Goal: Task Accomplishment & Management: Manage account settings

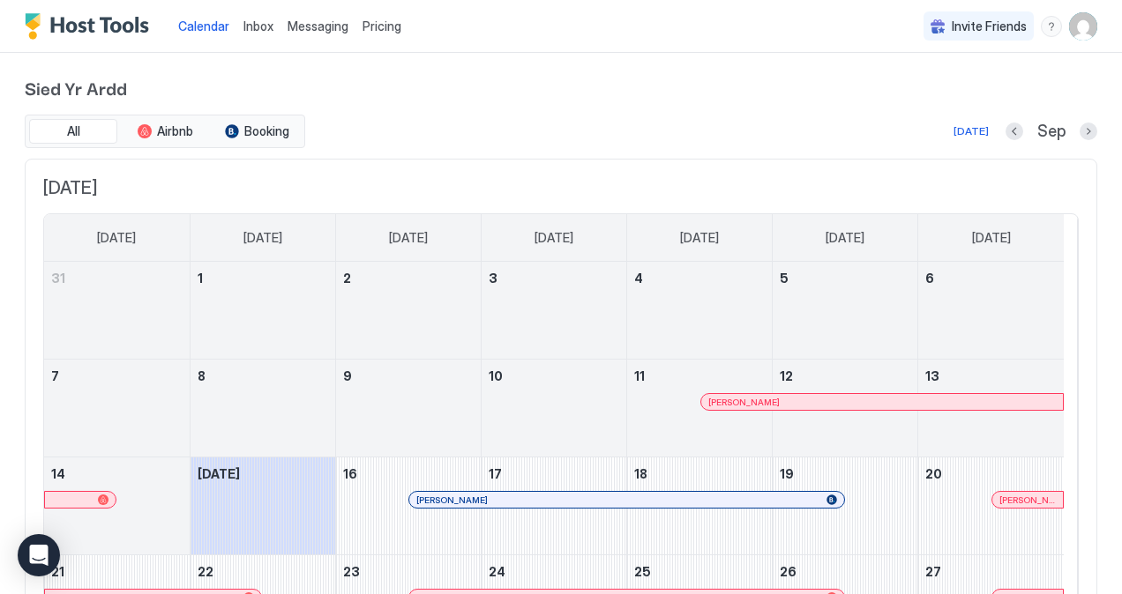
click at [1069, 23] on img "User profile" at bounding box center [1083, 26] width 28 height 28
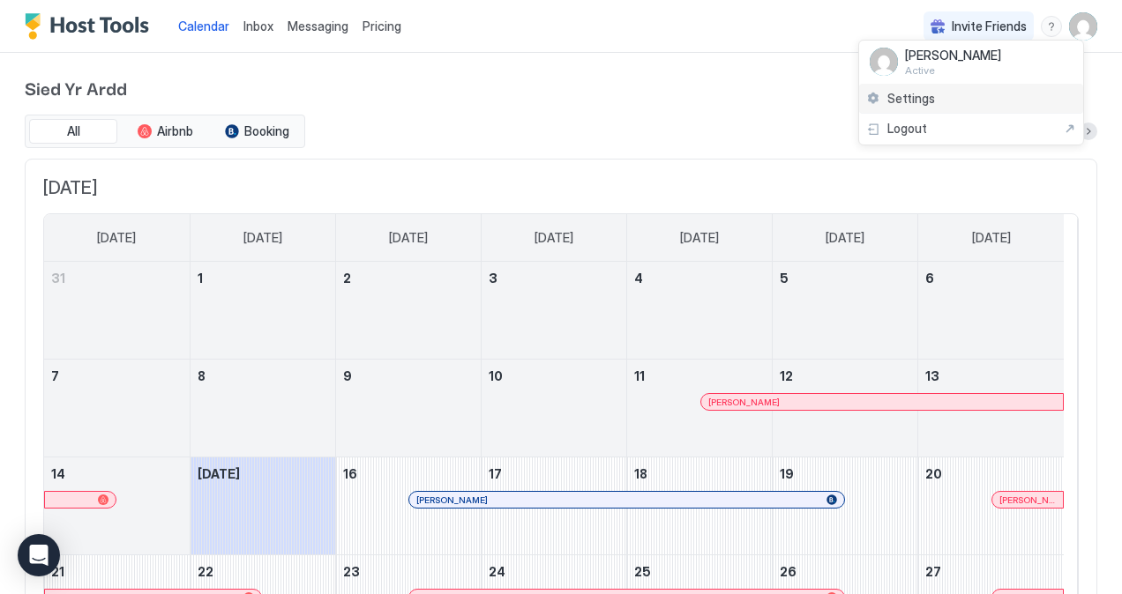
click at [909, 99] on span "Settings" at bounding box center [911, 99] width 48 height 16
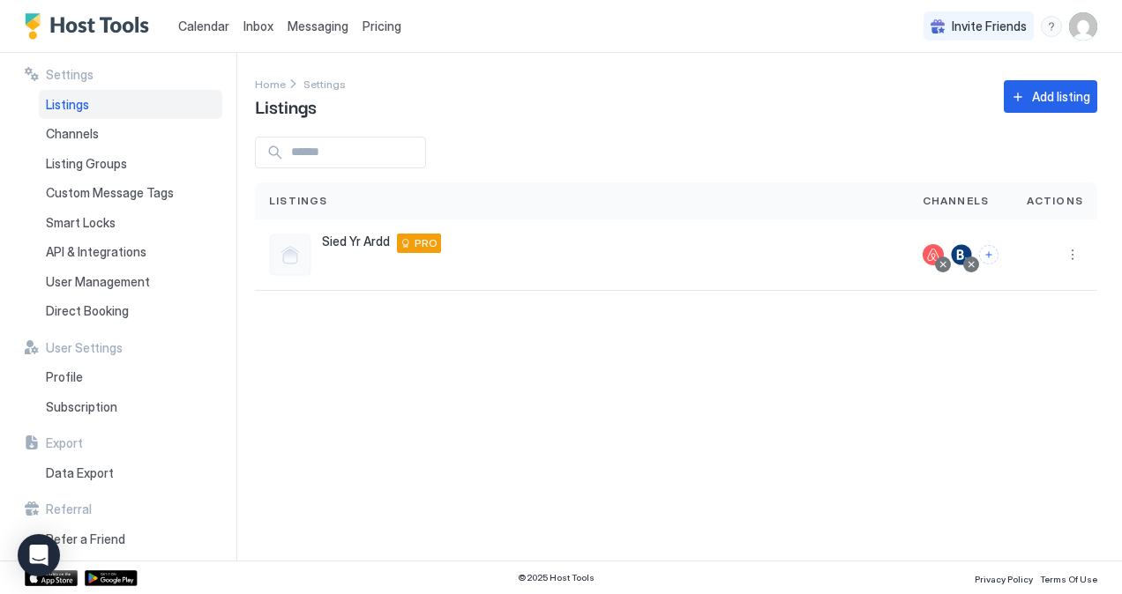
scroll to position [7, 0]
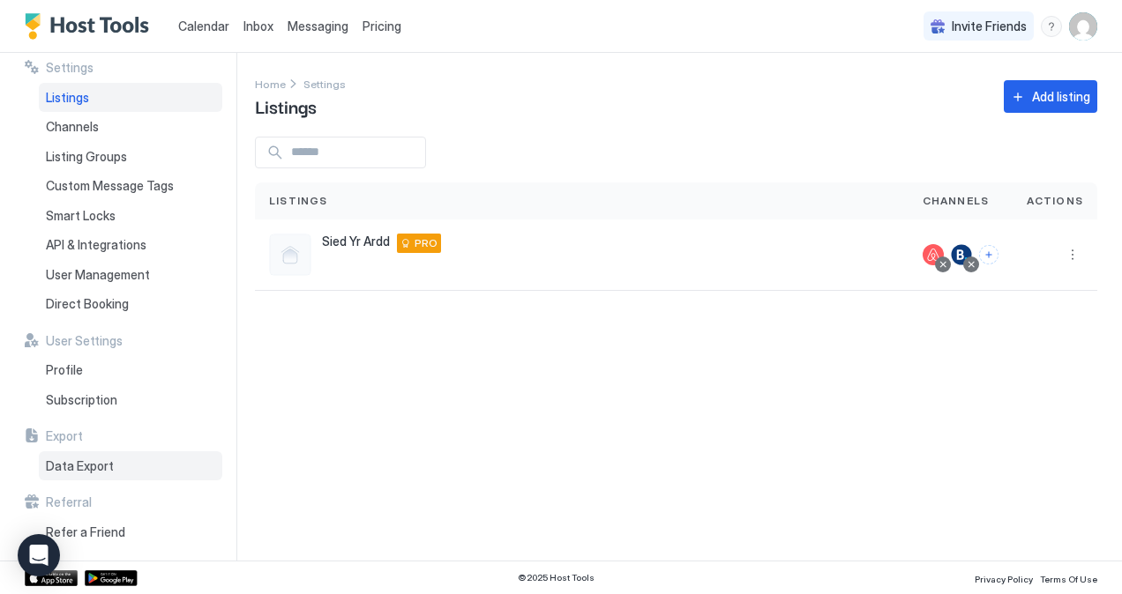
click at [75, 473] on span "Data Export" at bounding box center [80, 467] width 68 height 16
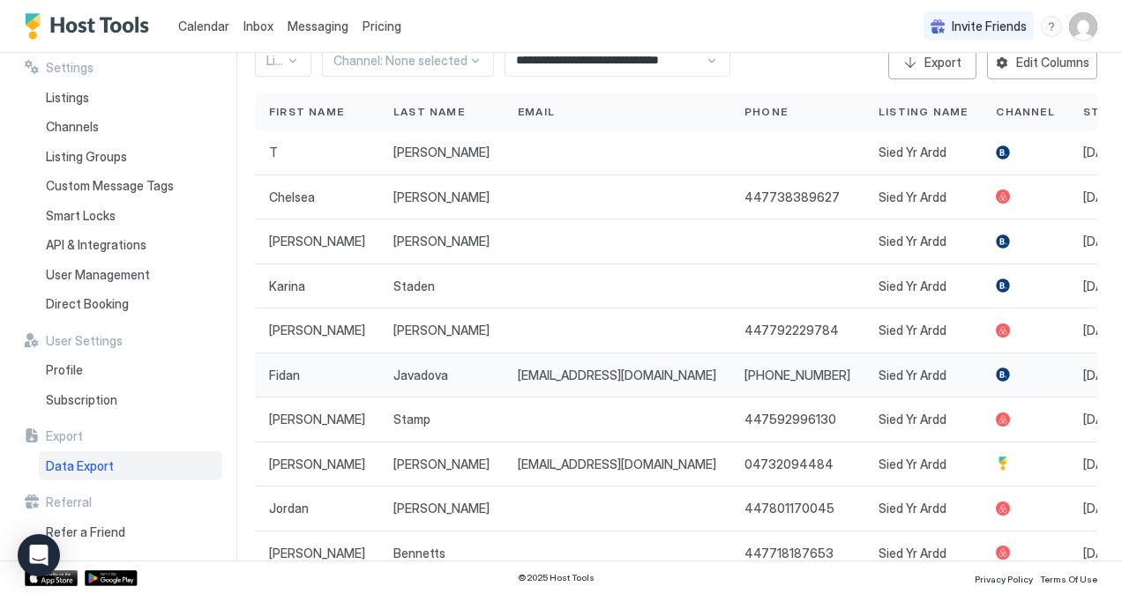
scroll to position [183, 0]
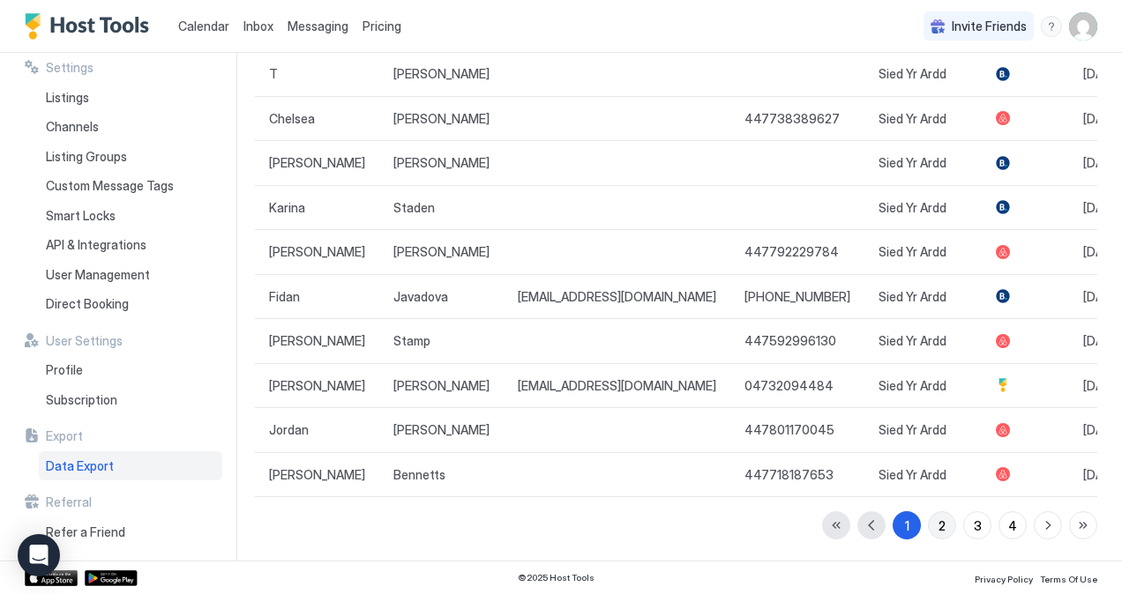
click at [928, 533] on button "2" at bounding box center [942, 525] width 28 height 28
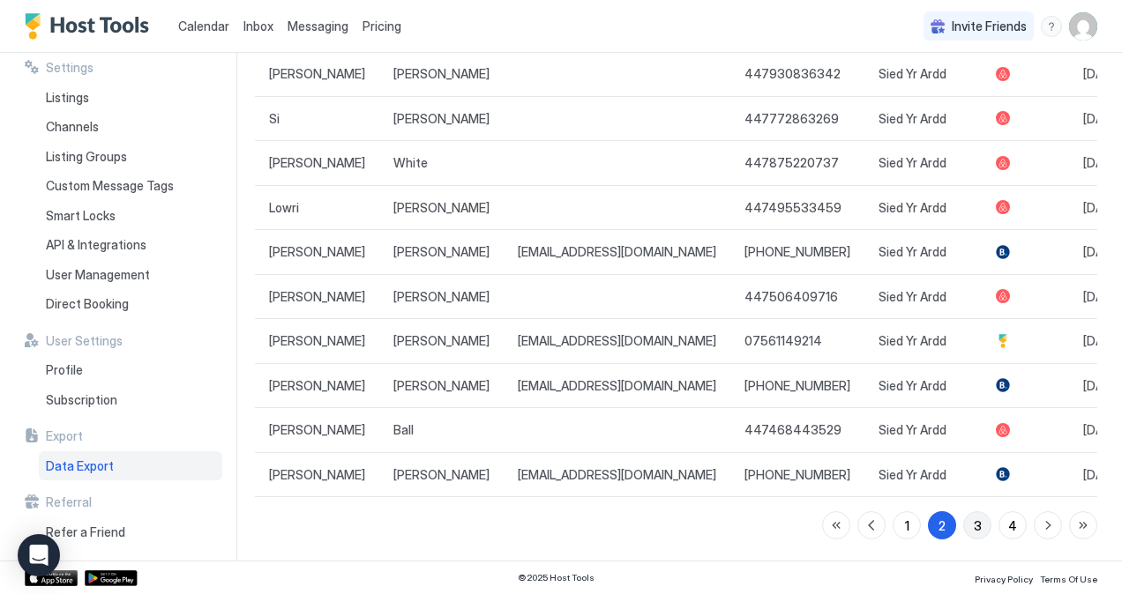
click at [974, 530] on div "3" at bounding box center [978, 526] width 8 height 19
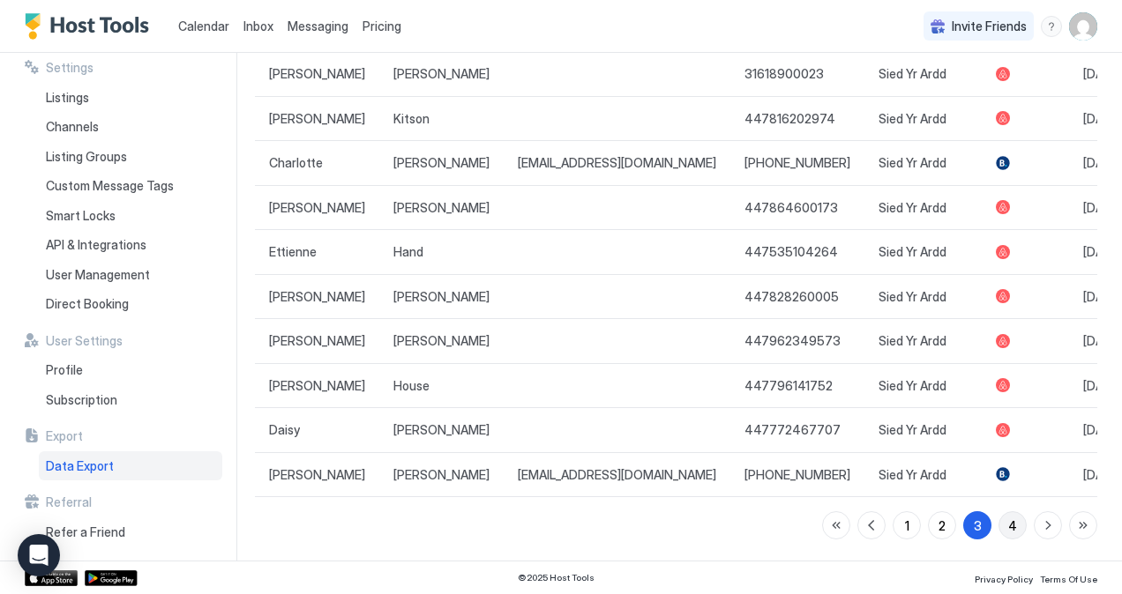
click at [998, 522] on button "4" at bounding box center [1012, 525] width 28 height 28
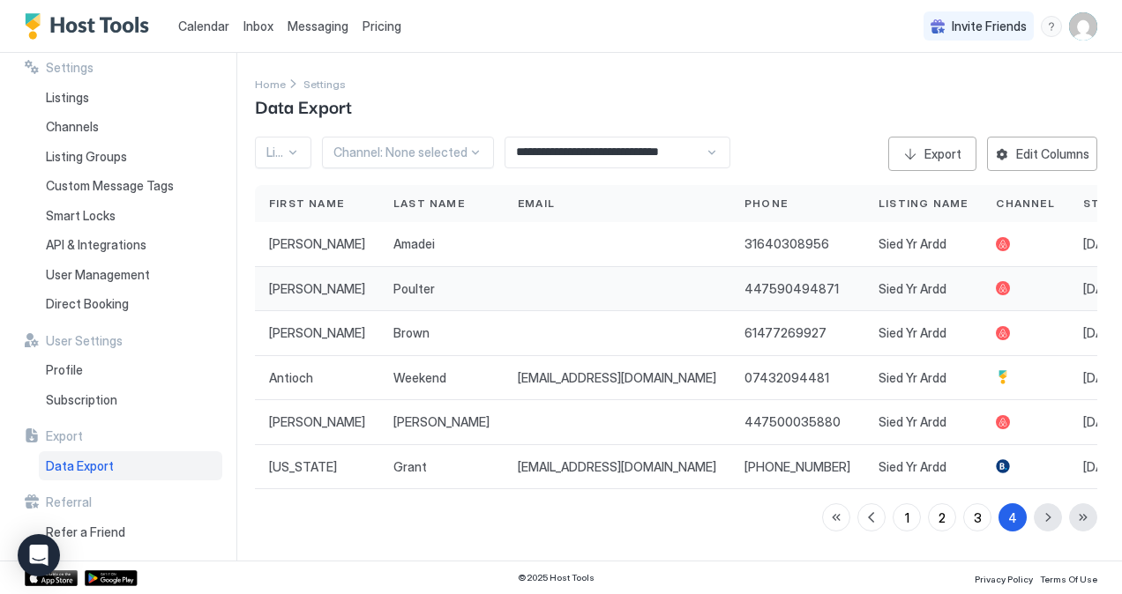
scroll to position [5, 0]
click at [206, 25] on span "Calendar" at bounding box center [203, 26] width 51 height 15
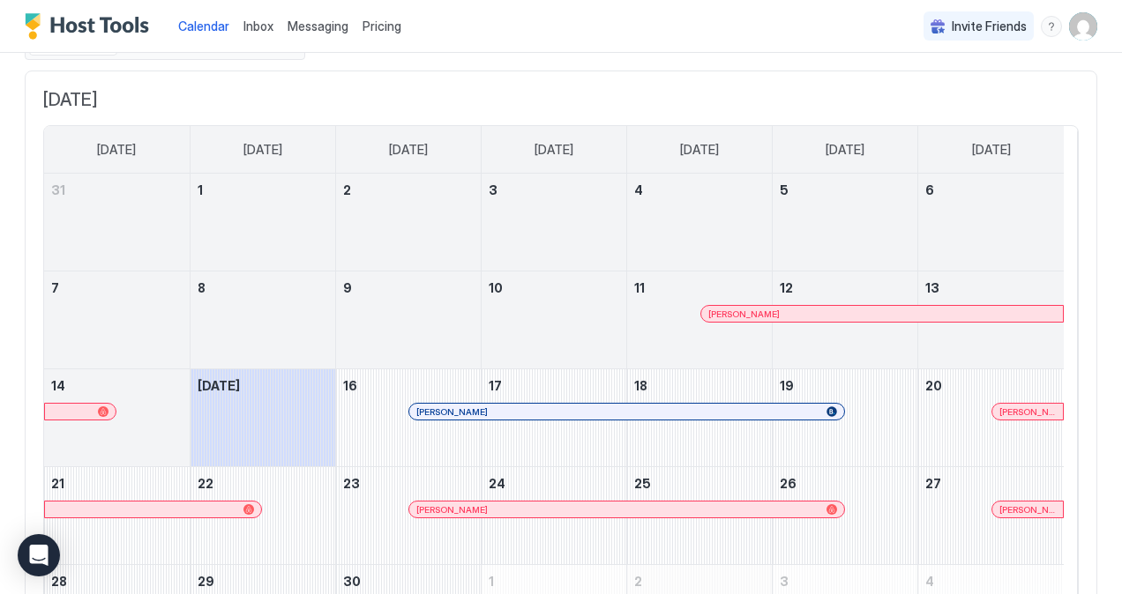
scroll to position [229, 0]
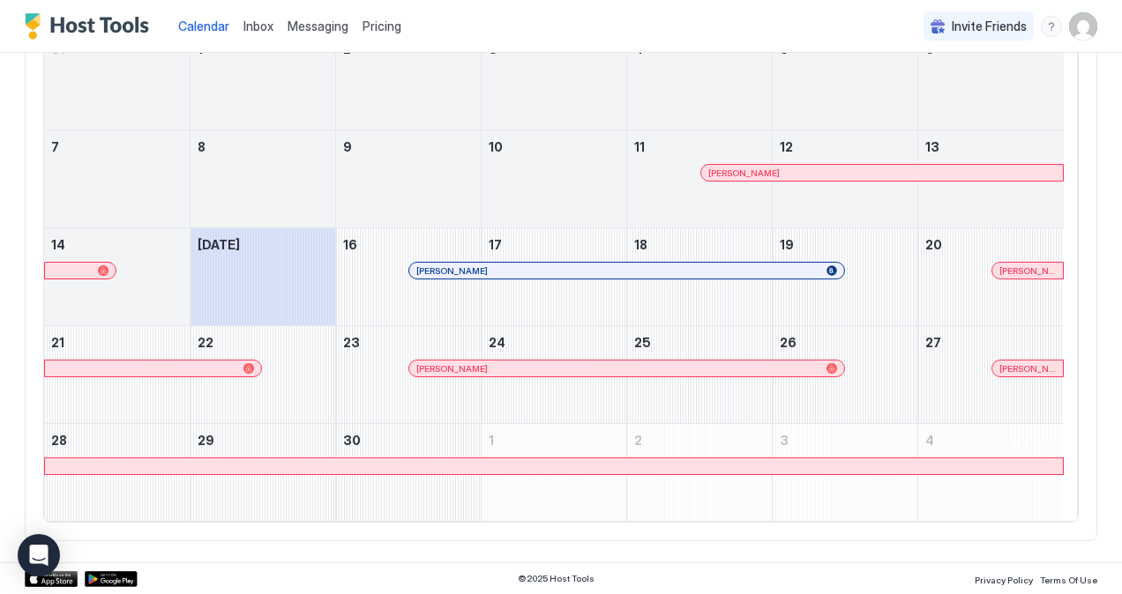
click at [537, 464] on div at bounding box center [554, 467] width 1018 height 16
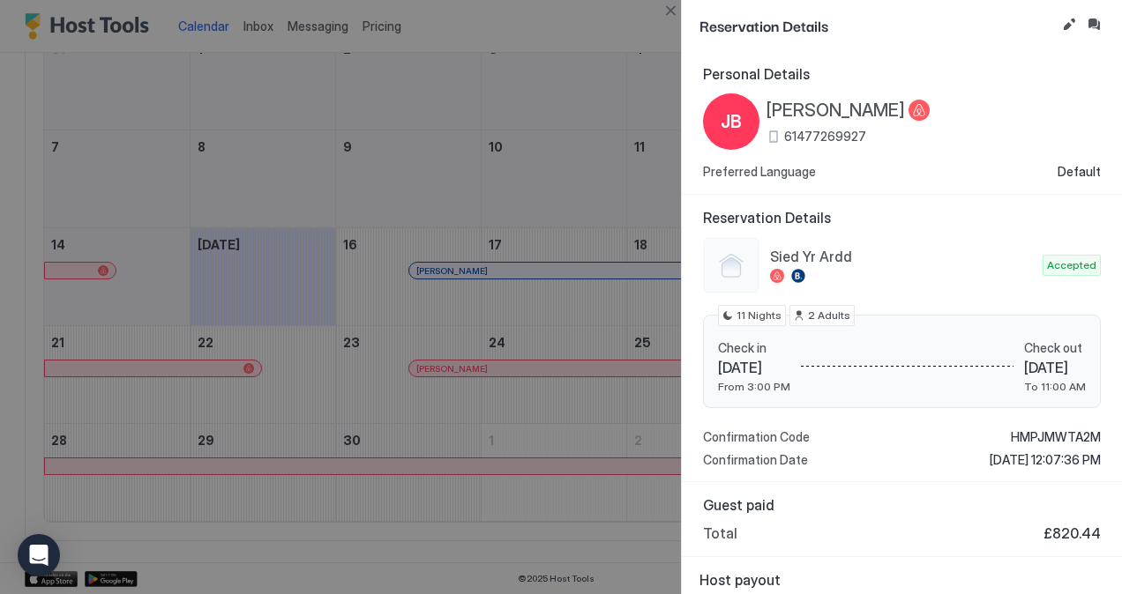
click at [574, 48] on div at bounding box center [561, 297] width 1122 height 594
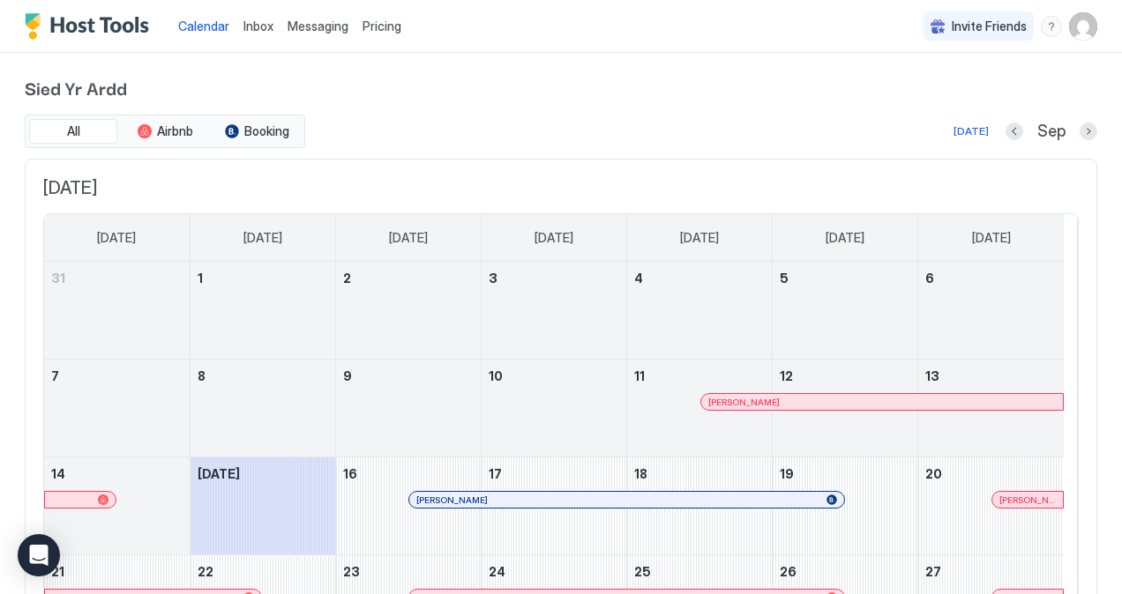
click at [1077, 22] on img "User profile" at bounding box center [1083, 26] width 28 height 28
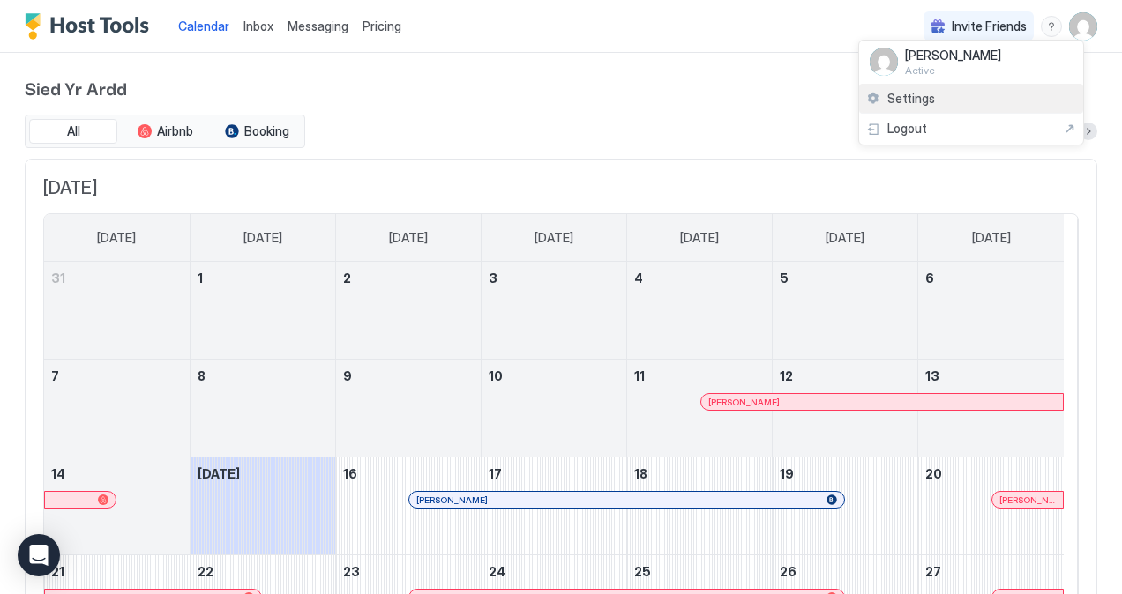
click at [923, 92] on span "Settings" at bounding box center [911, 99] width 48 height 16
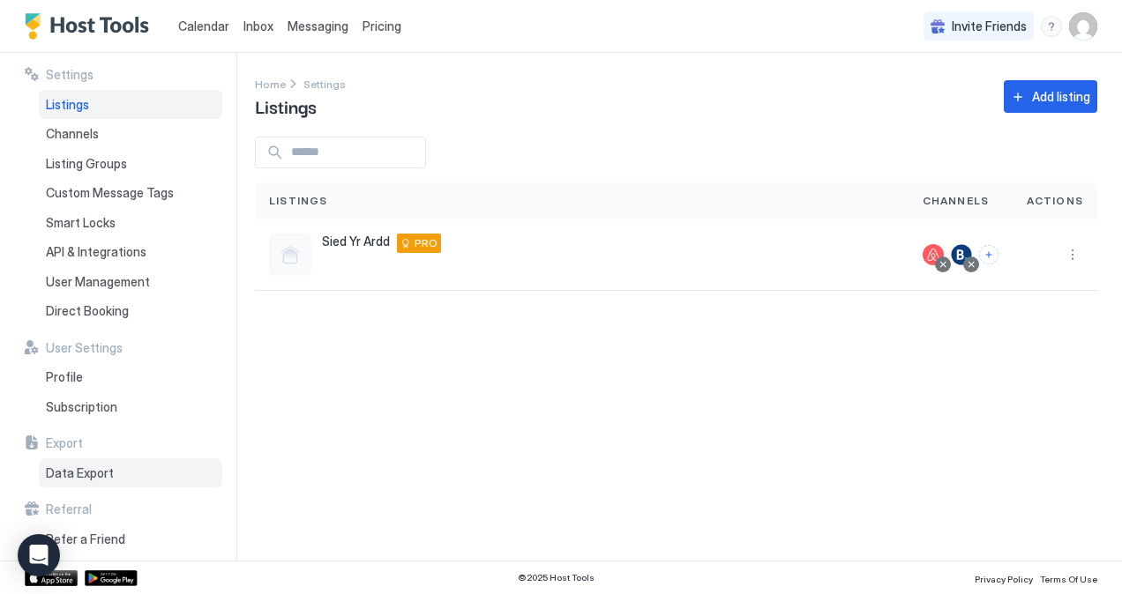
click at [78, 486] on div "Data Export" at bounding box center [130, 474] width 183 height 30
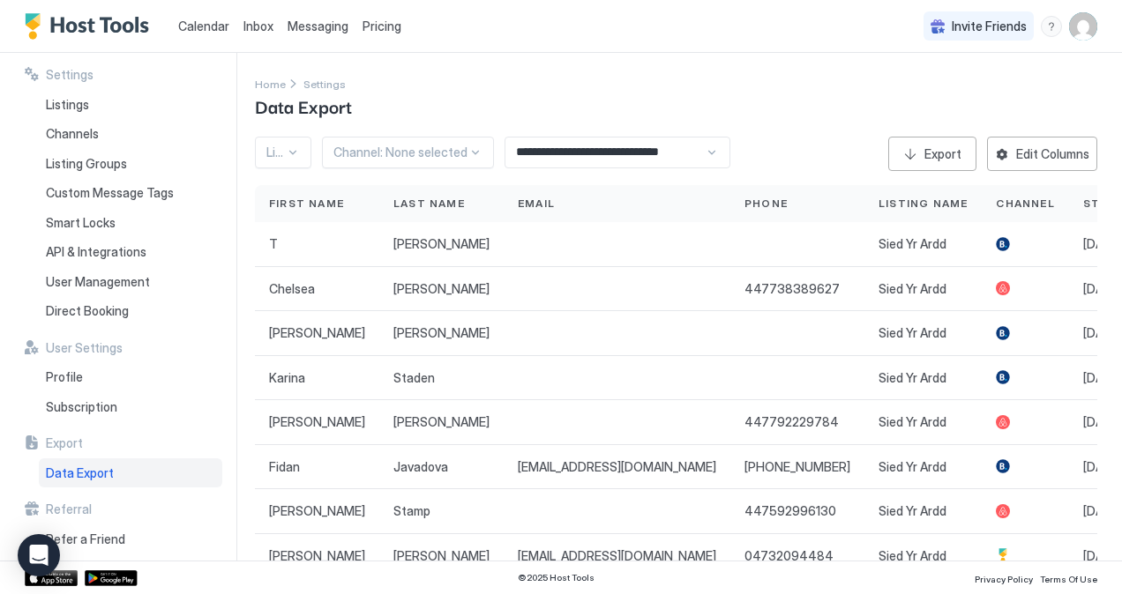
click at [1074, 22] on img "User profile" at bounding box center [1083, 26] width 28 height 28
click at [907, 98] on span "Settings" at bounding box center [924, 99] width 48 height 16
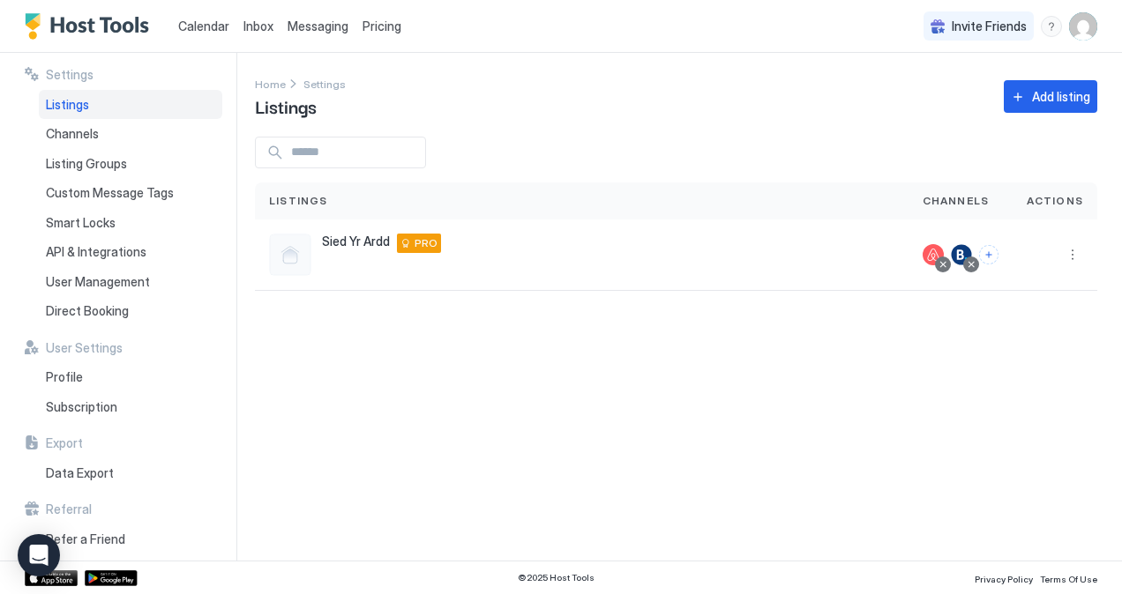
scroll to position [7, 0]
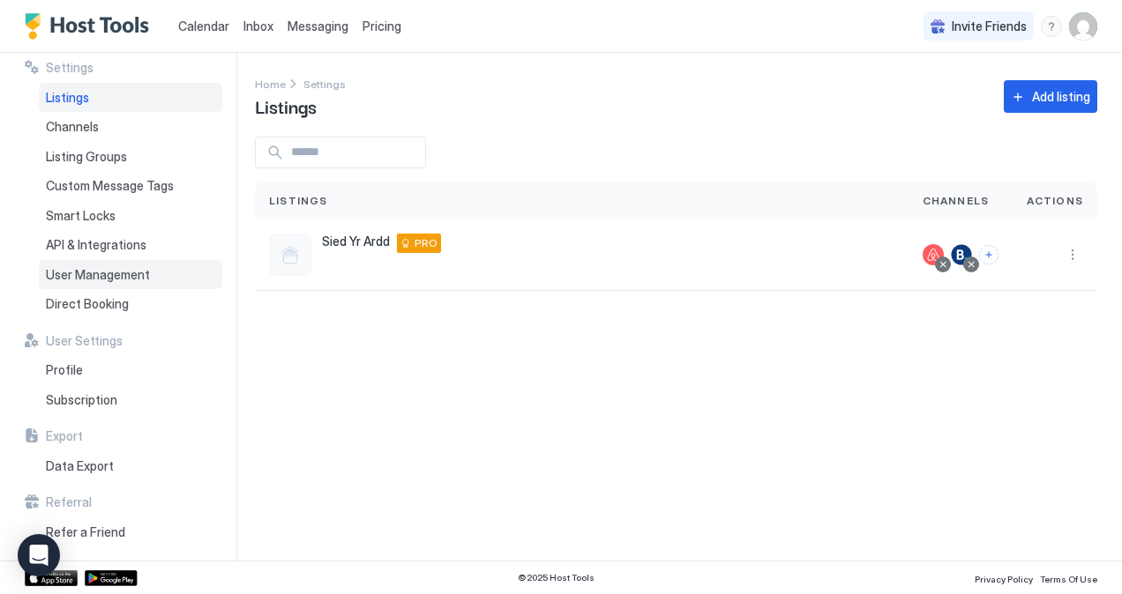
click at [85, 280] on span "User Management" at bounding box center [98, 275] width 104 height 16
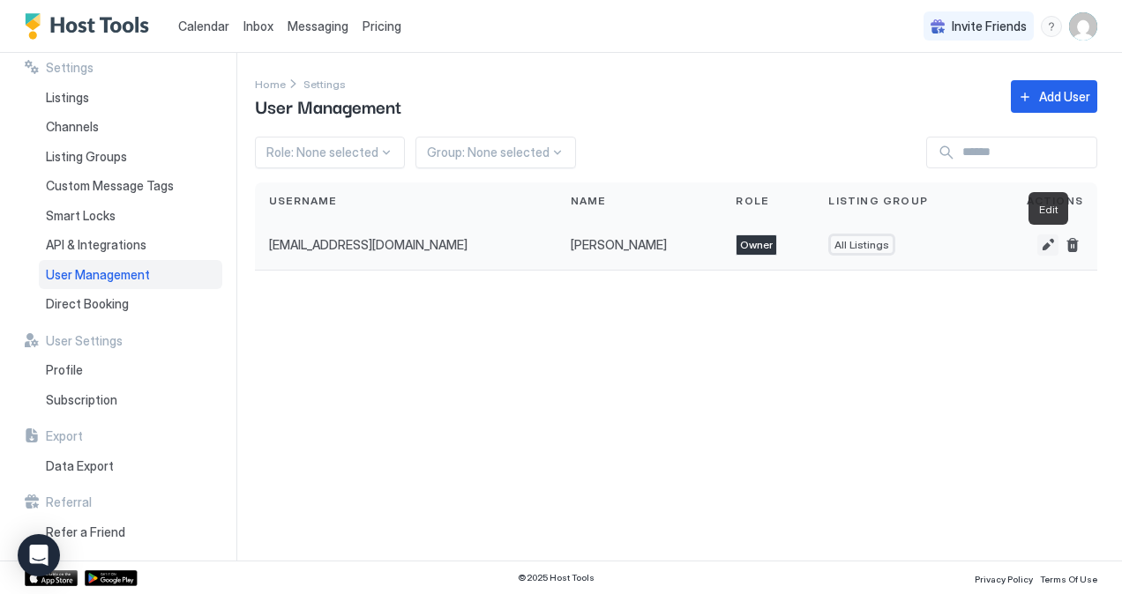
click at [1048, 245] on button "Edit" at bounding box center [1047, 245] width 21 height 21
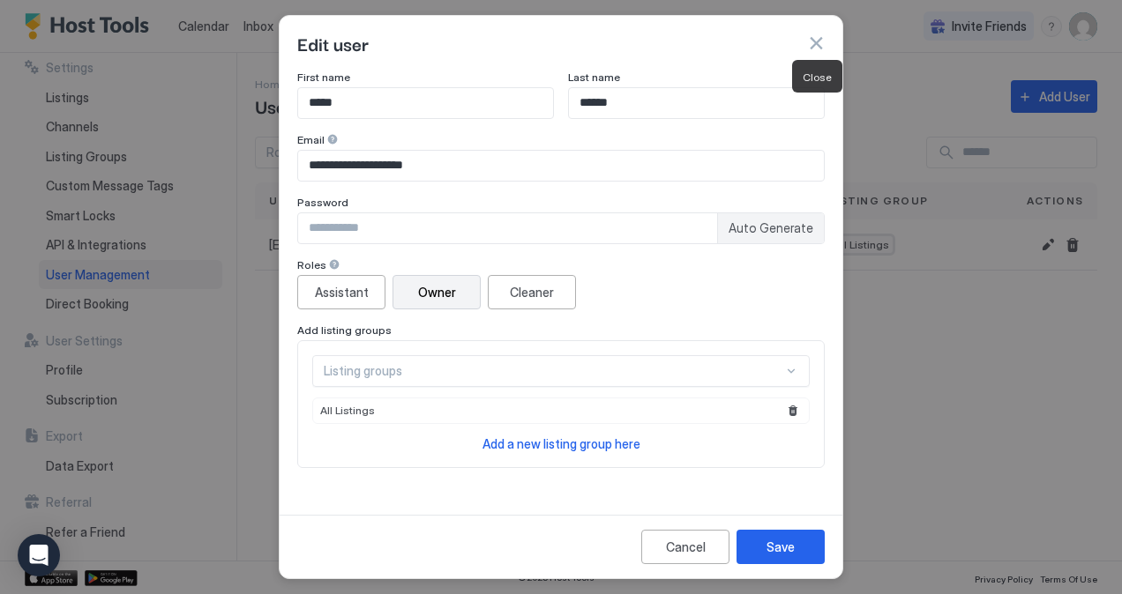
click at [811, 42] on button "button" at bounding box center [816, 43] width 18 height 18
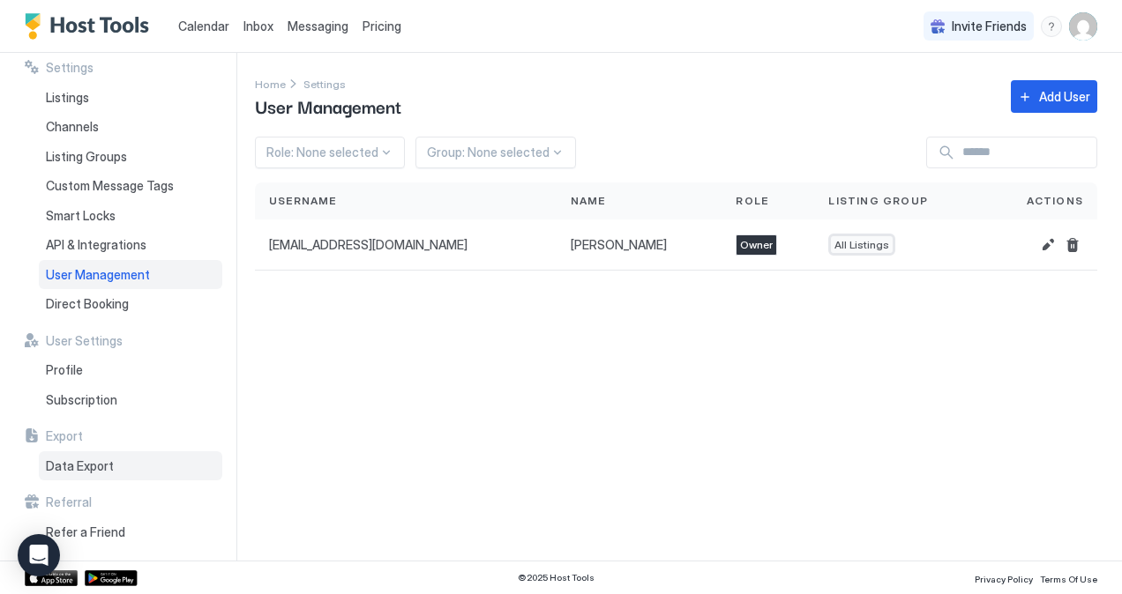
click at [66, 460] on span "Data Export" at bounding box center [80, 467] width 68 height 16
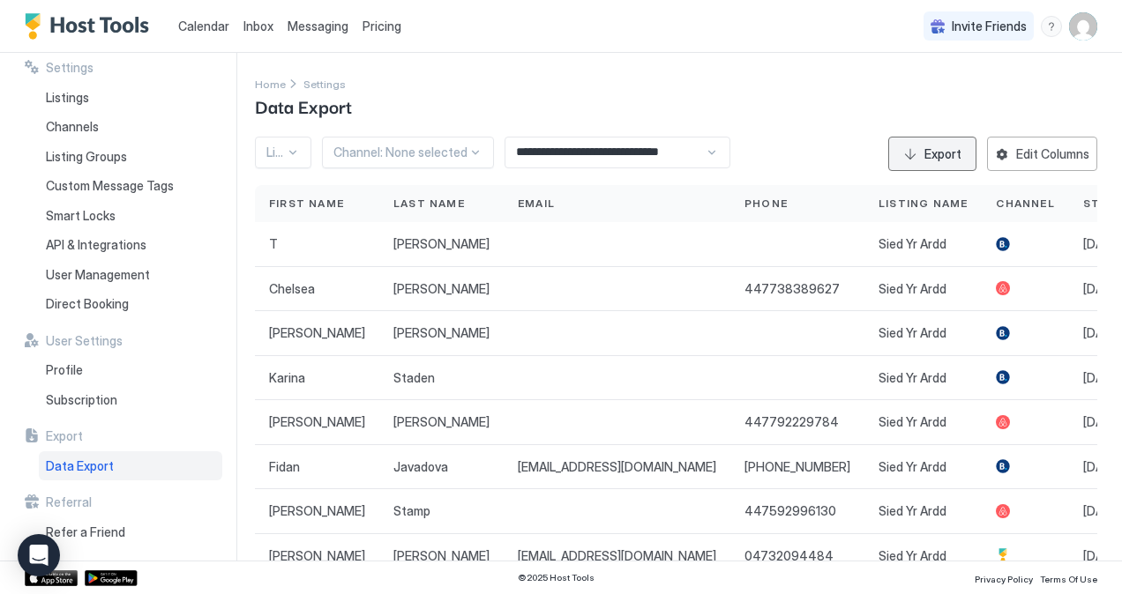
click at [924, 158] on div "Export" at bounding box center [942, 154] width 37 height 19
click at [927, 156] on div "Export" at bounding box center [942, 154] width 37 height 19
drag, startPoint x: 586, startPoint y: 35, endPoint x: 408, endPoint y: 73, distance: 181.3
click at [580, 33] on div "Calendar Inbox Messaging Pricing Invite Friends SP" at bounding box center [561, 26] width 1122 height 53
